Goal: Transaction & Acquisition: Purchase product/service

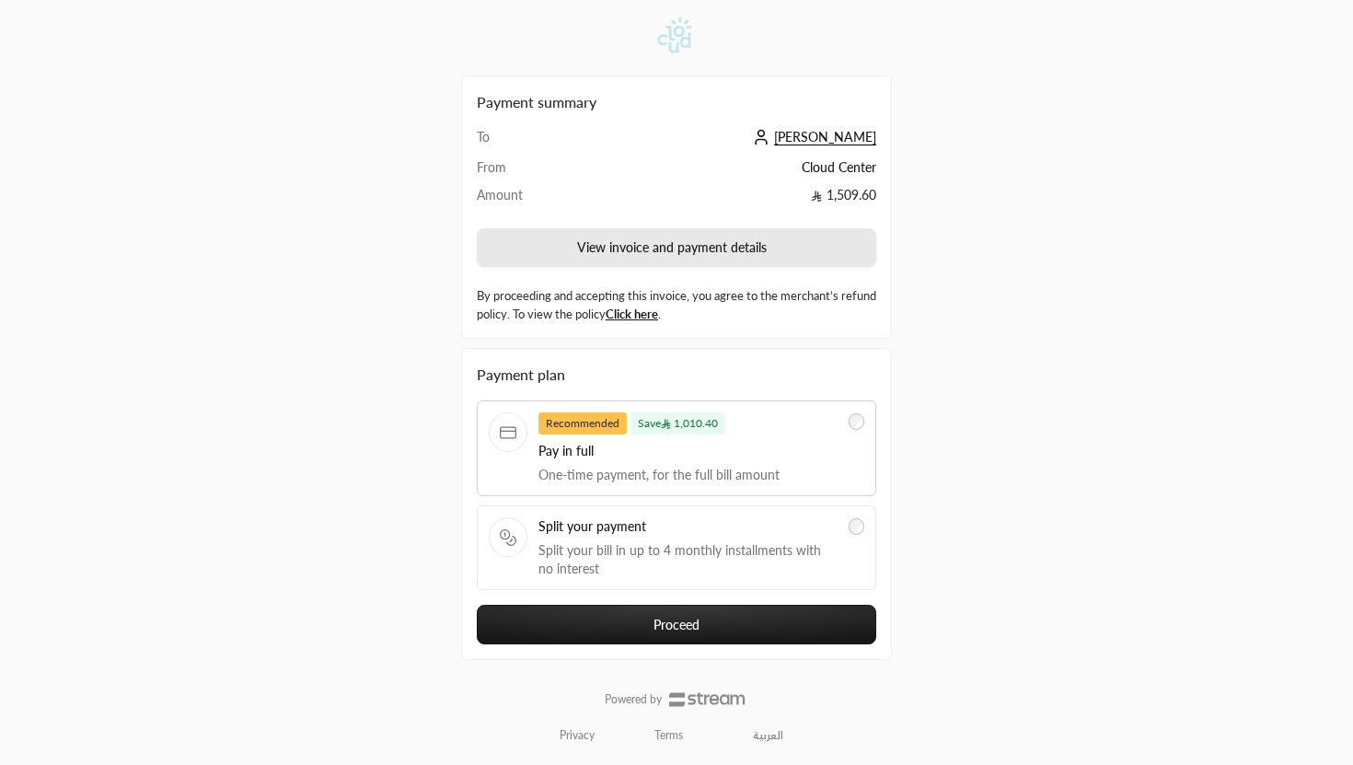
click at [628, 242] on button "View invoice and payment details" at bounding box center [676, 247] width 399 height 39
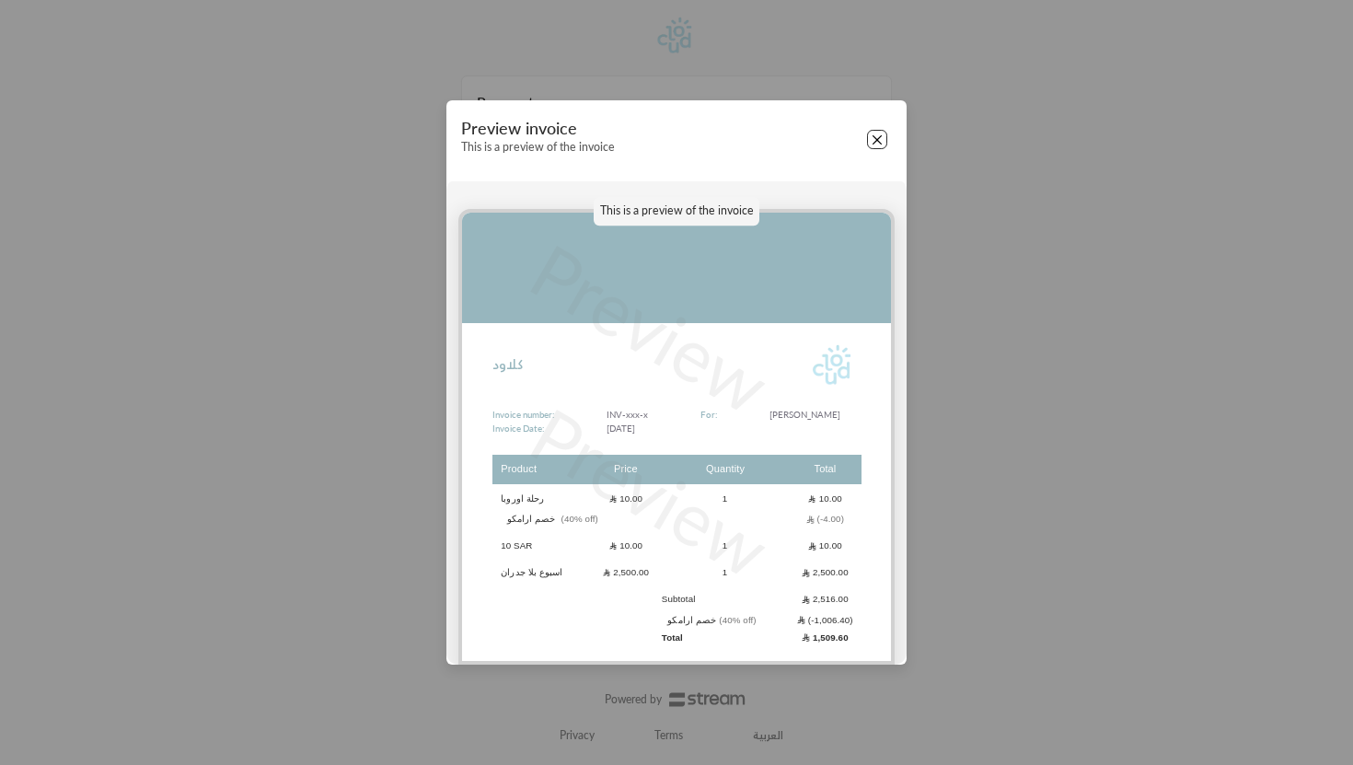
click at [877, 131] on button "Close" at bounding box center [877, 140] width 20 height 20
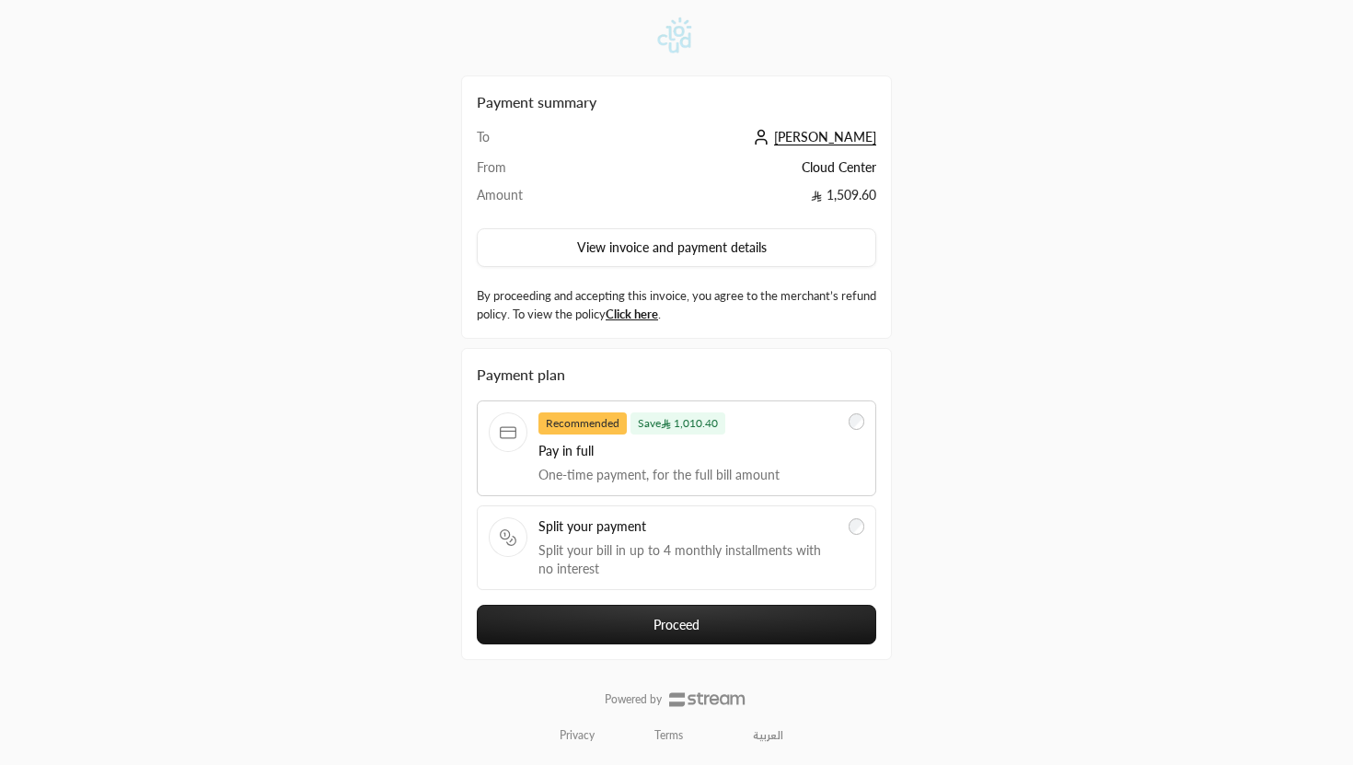
click at [679, 531] on span "Split your payment" at bounding box center [687, 526] width 299 height 18
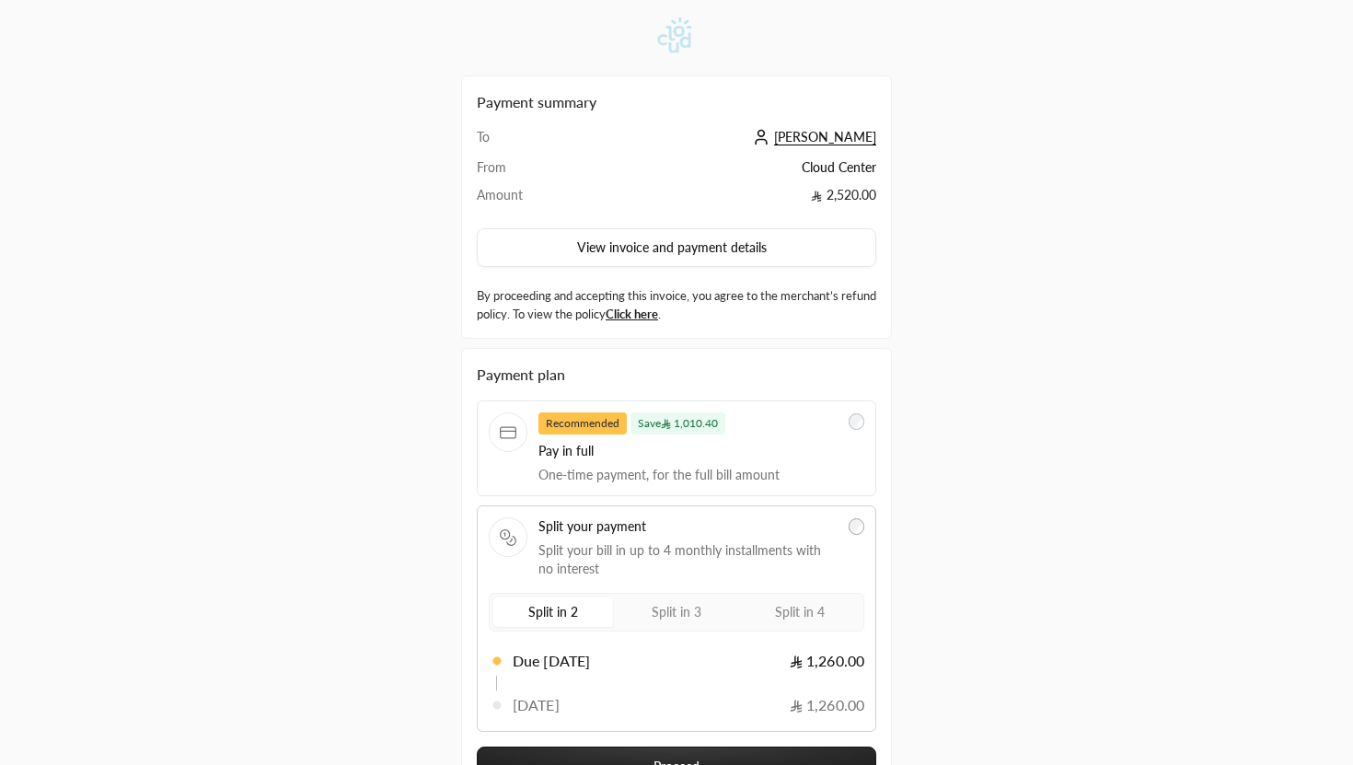
scroll to position [136, 0]
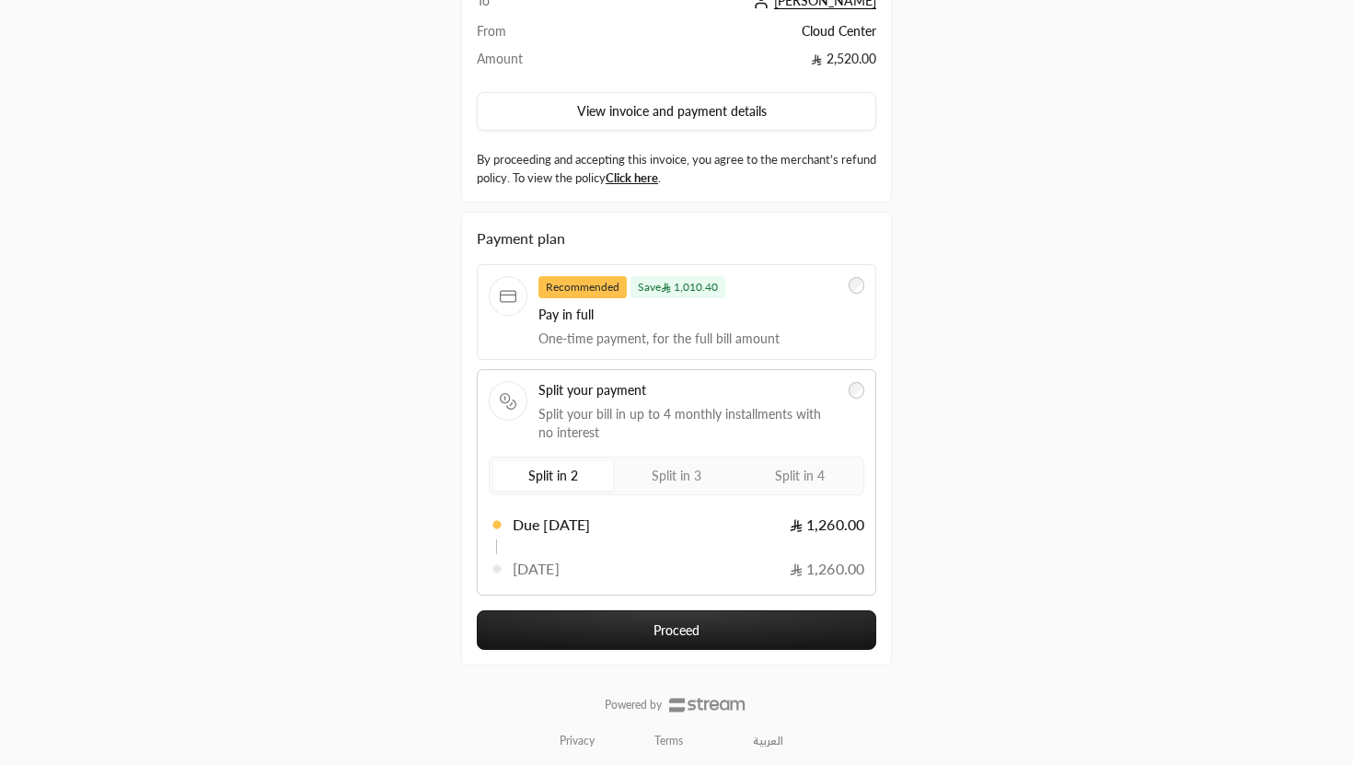
click at [664, 477] on span "Split in 3" at bounding box center [677, 476] width 50 height 16
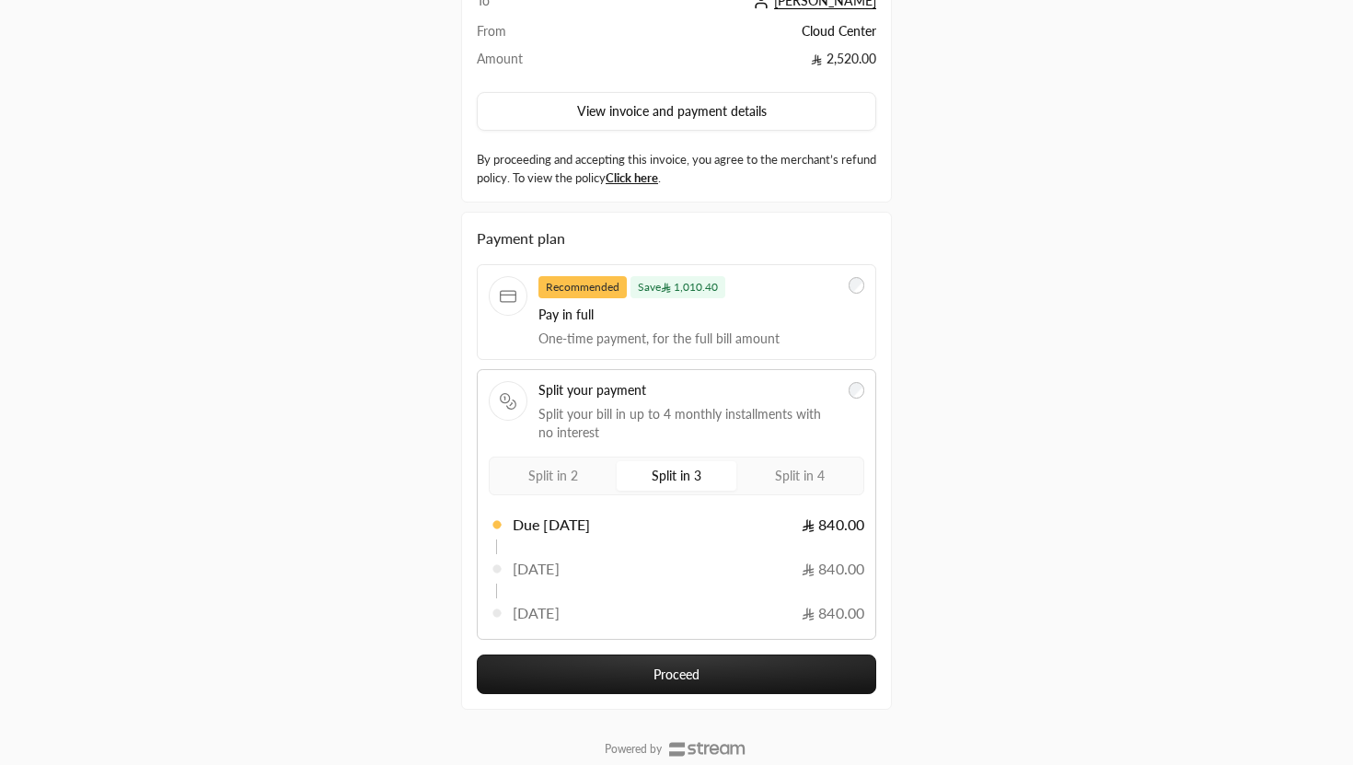
click at [782, 478] on span "Split in 4" at bounding box center [800, 476] width 50 height 16
